Goal: Find specific page/section

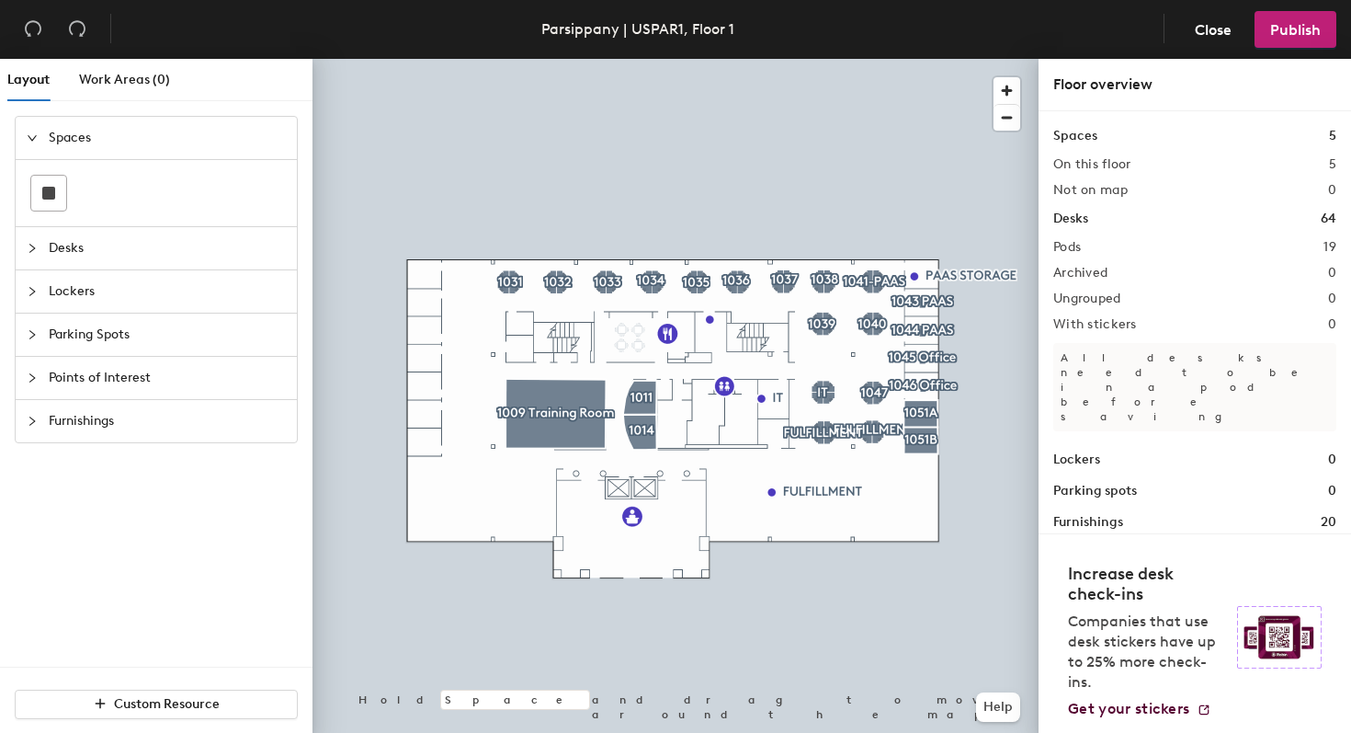
click at [192, 271] on span "Lockers" at bounding box center [167, 291] width 237 height 42
click at [1013, 85] on span "button" at bounding box center [1007, 90] width 27 height 27
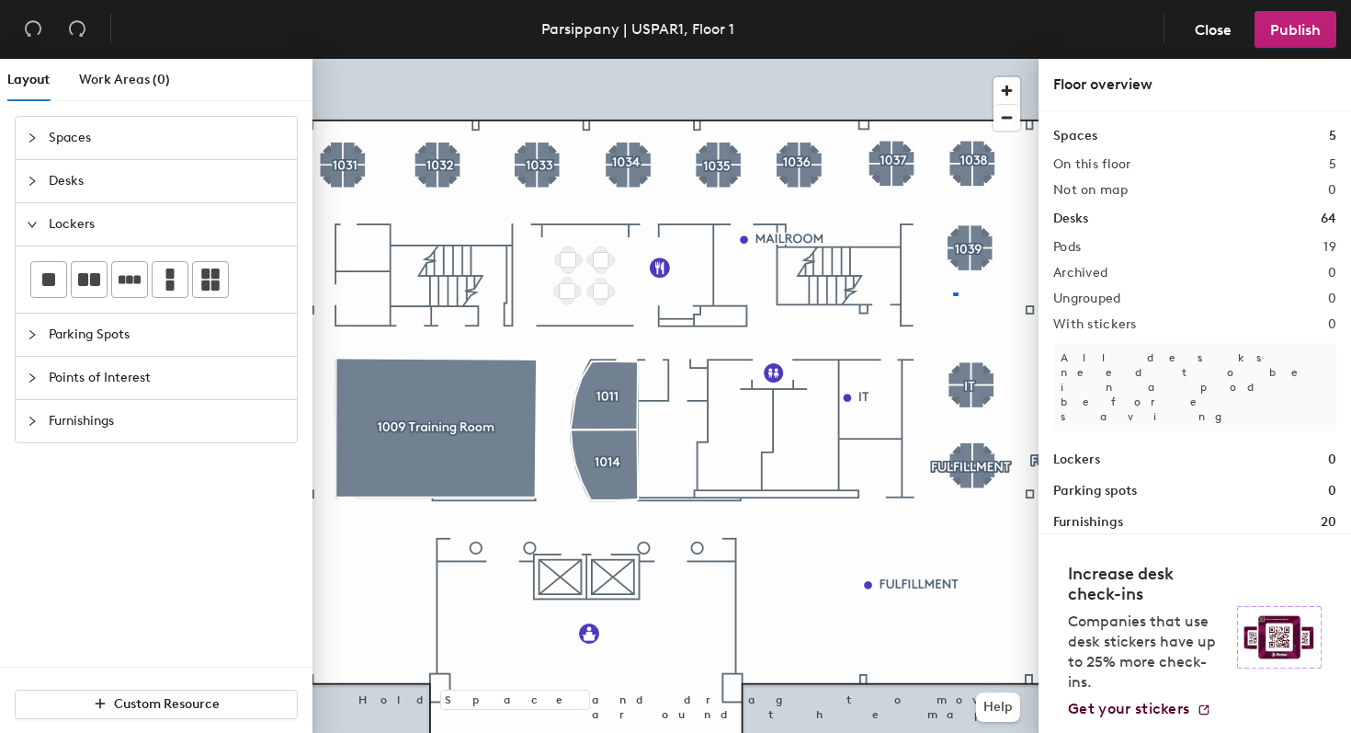
click at [886, 59] on div at bounding box center [676, 59] width 726 height 0
click at [943, 59] on div at bounding box center [676, 59] width 726 height 0
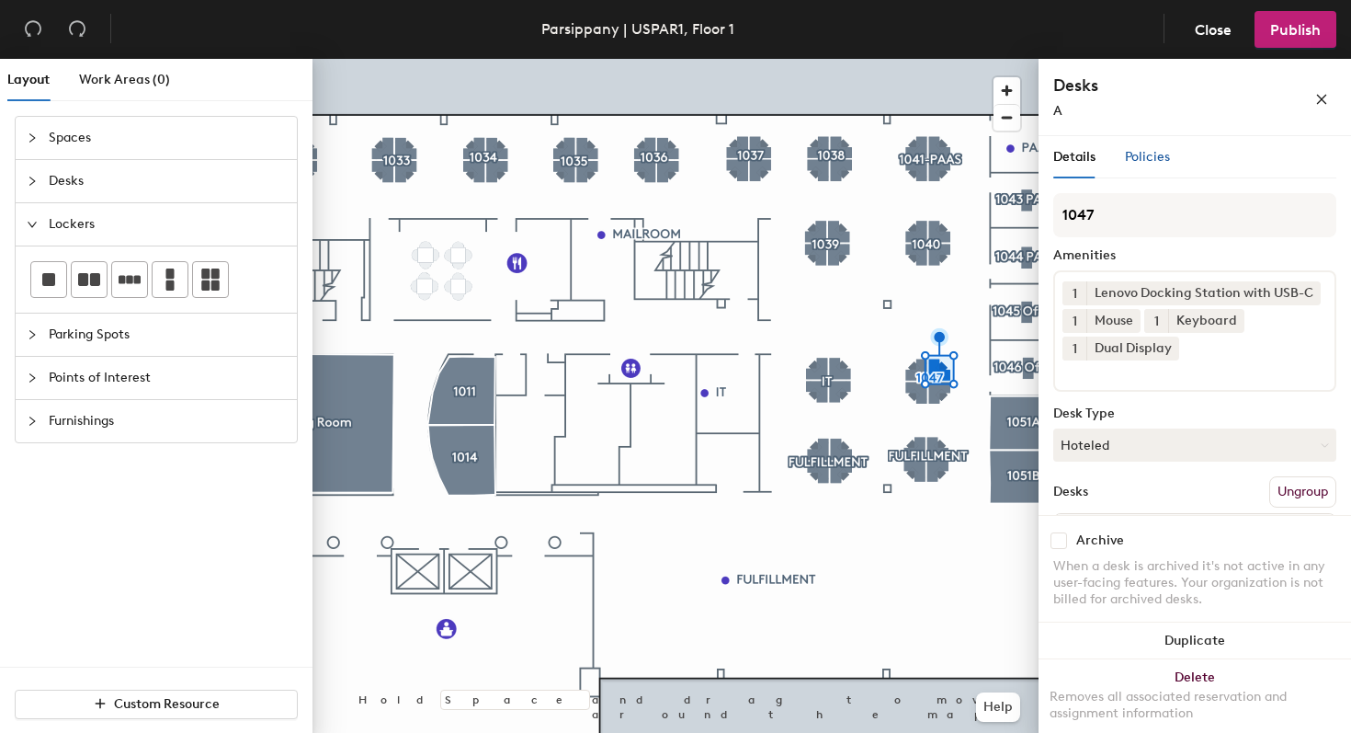
click at [1149, 155] on span "Policies" at bounding box center [1147, 157] width 45 height 16
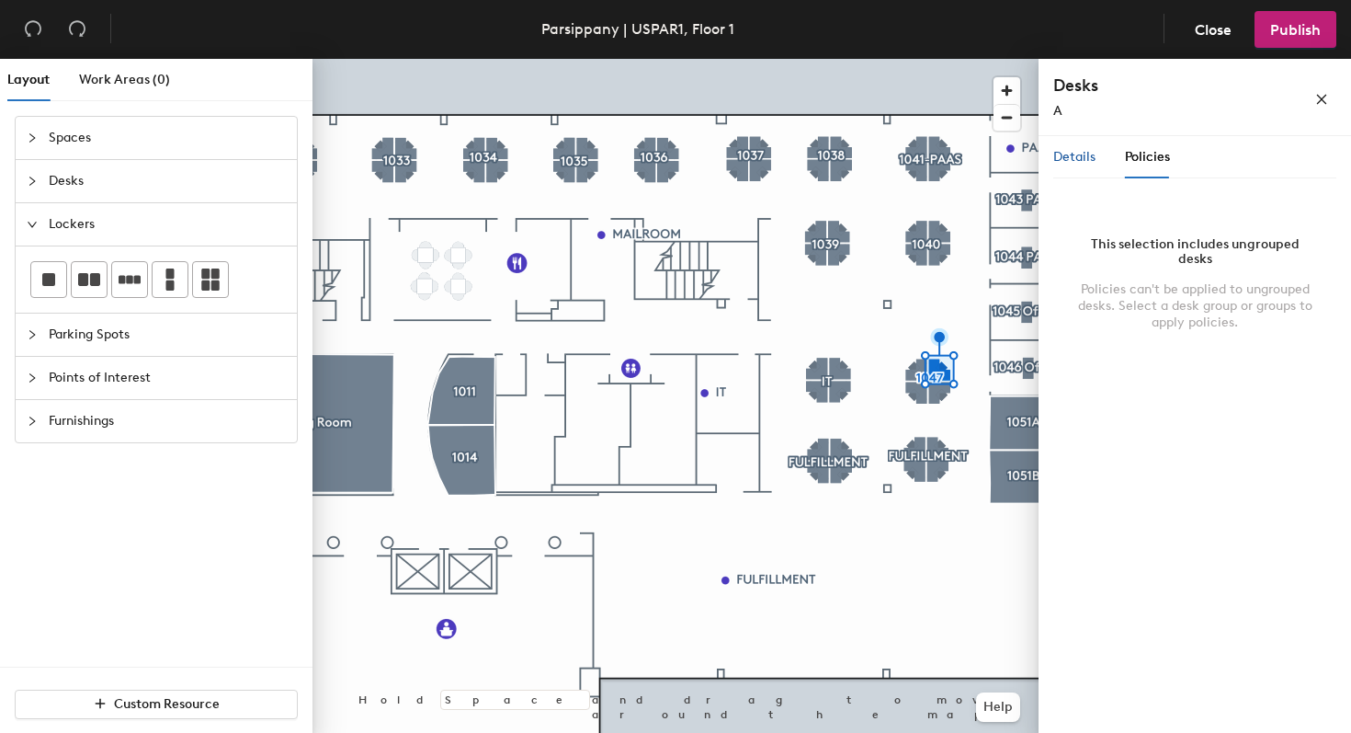
click at [1070, 154] on span "Details" at bounding box center [1074, 157] width 42 height 16
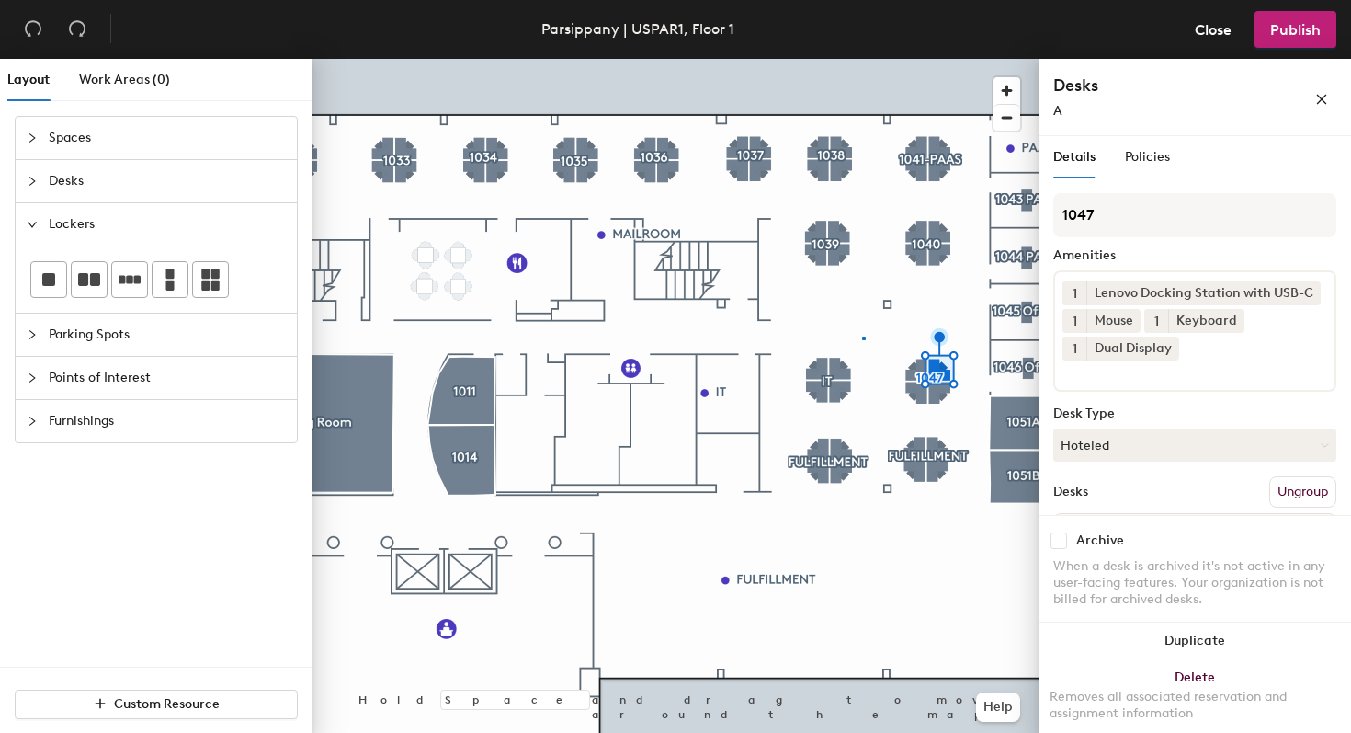
click at [862, 59] on div at bounding box center [676, 59] width 726 height 0
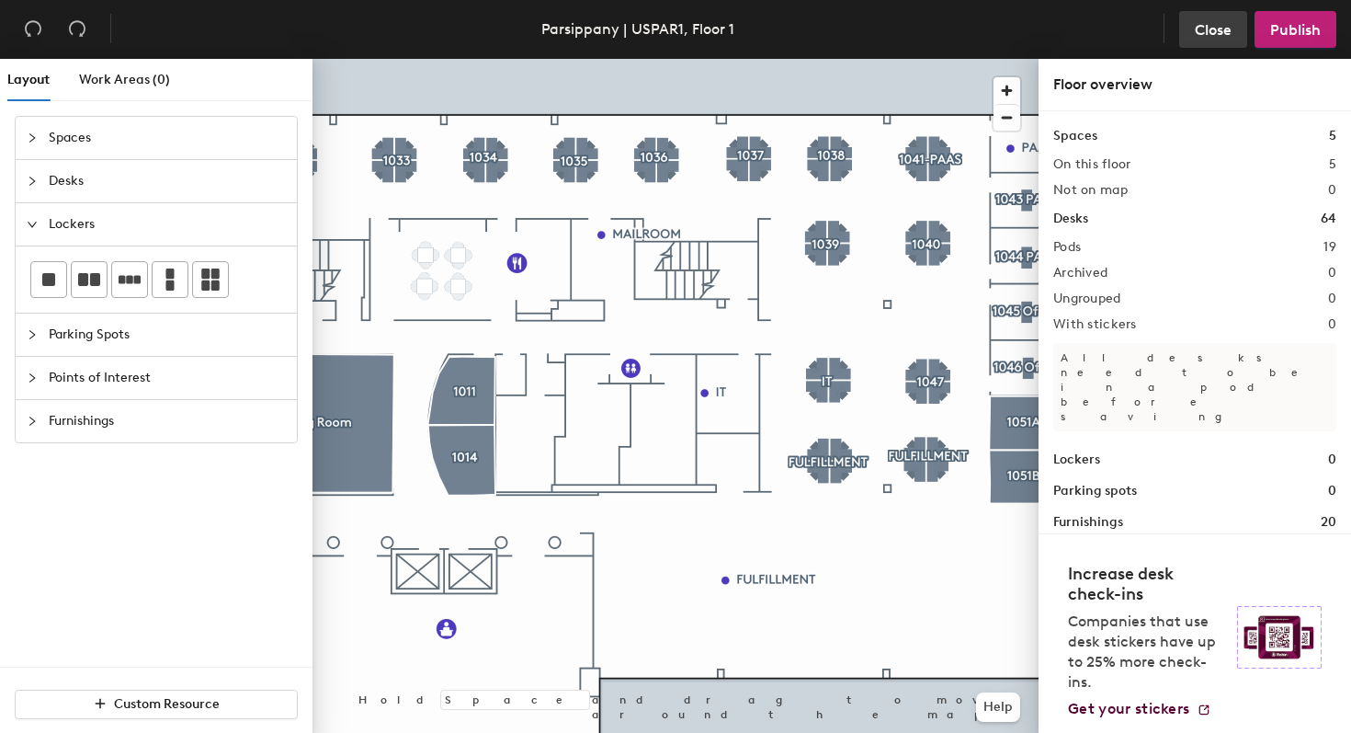
click at [1190, 17] on button "Close" at bounding box center [1213, 29] width 68 height 37
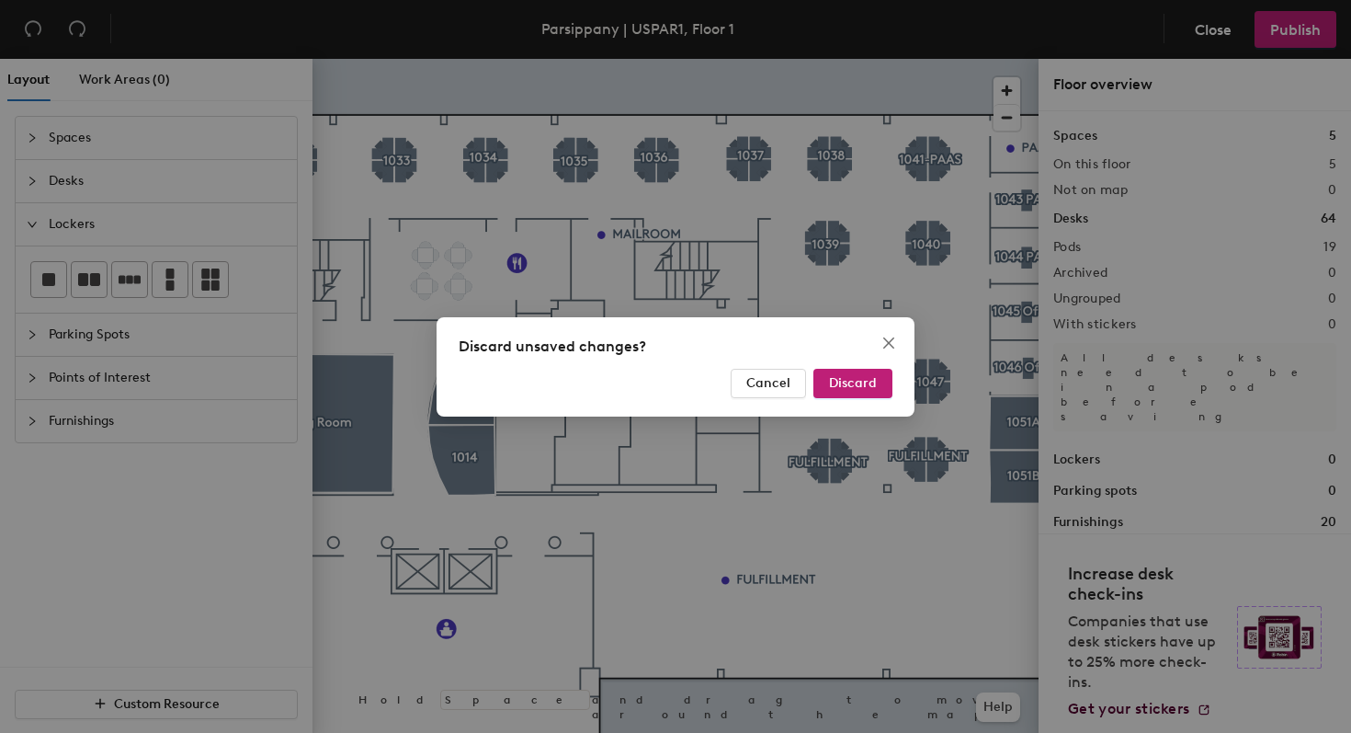
click at [813, 377] on div "Cancel Discard" at bounding box center [676, 383] width 434 height 29
click at [836, 377] on span "Discard" at bounding box center [853, 383] width 48 height 16
